Goal: Task Accomplishment & Management: Manage account settings

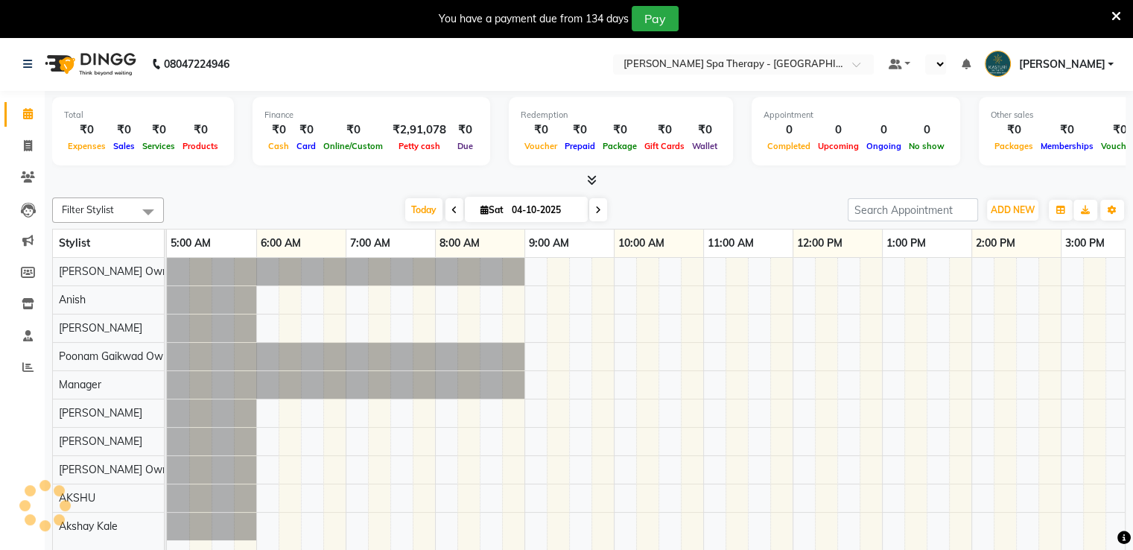
scroll to position [0, 89]
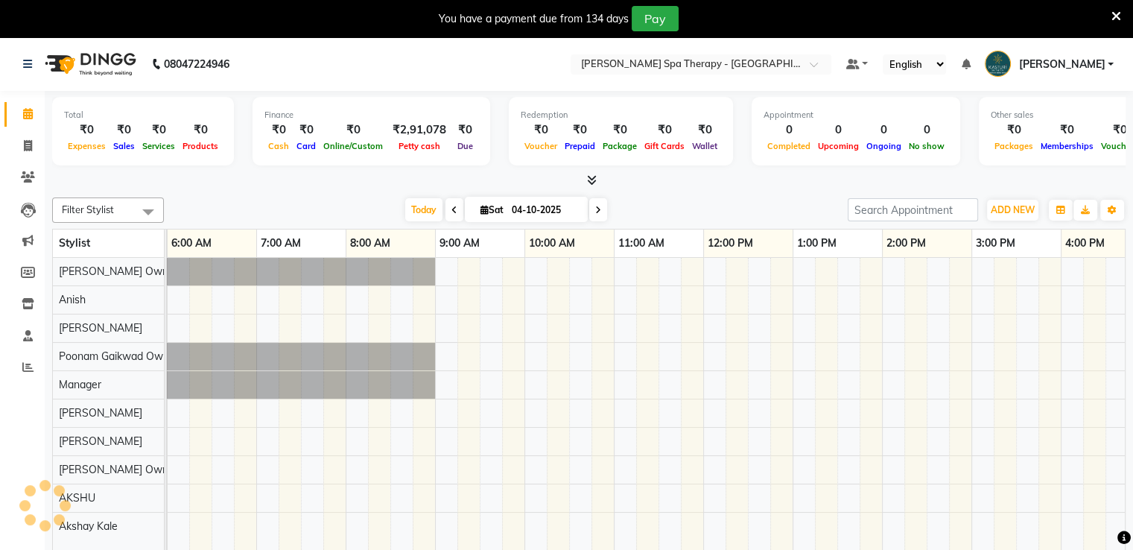
select select "en"
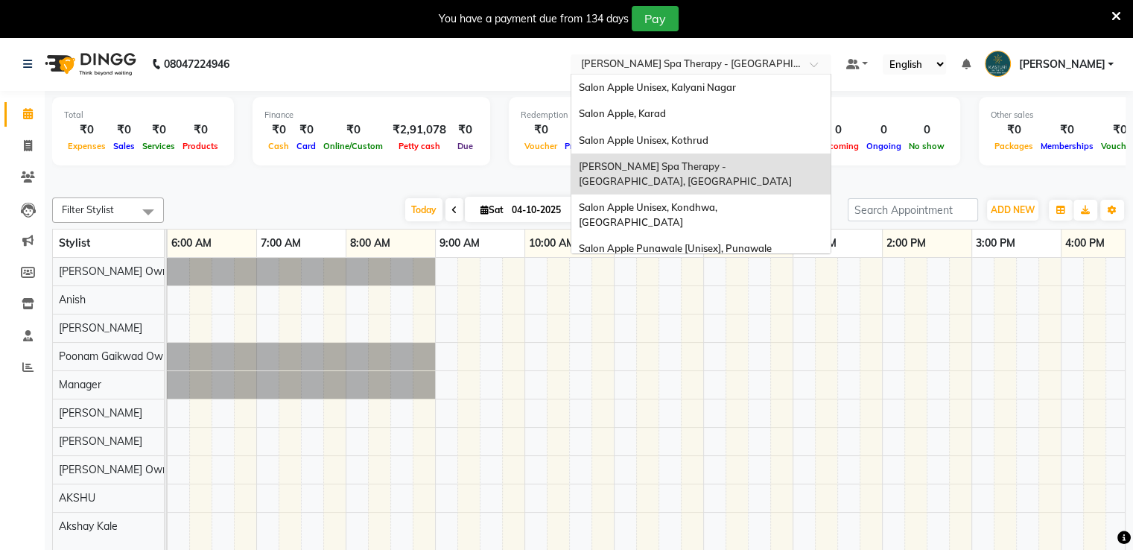
click at [794, 66] on input "text" at bounding box center [686, 65] width 216 height 15
click at [760, 132] on div "Salon Apple Unisex, Kothrud" at bounding box center [701, 140] width 259 height 27
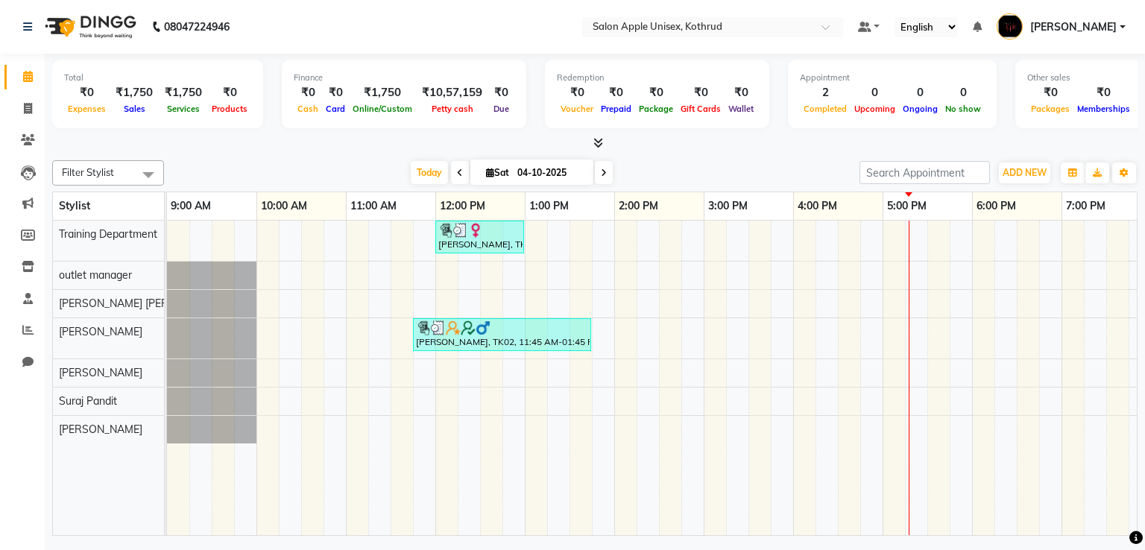
click at [597, 139] on icon at bounding box center [598, 142] width 10 height 11
